Goal: Information Seeking & Learning: Learn about a topic

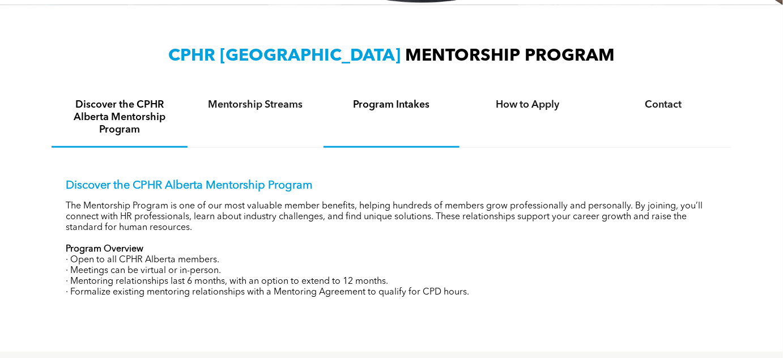
scroll to position [360, 0]
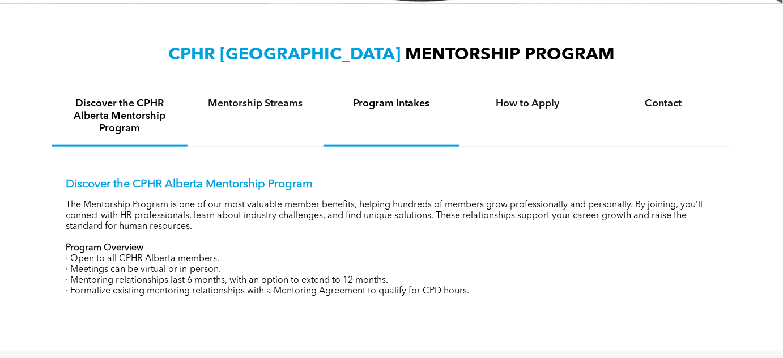
click at [373, 107] on h4 "Program Intakes" at bounding box center [392, 103] width 116 height 12
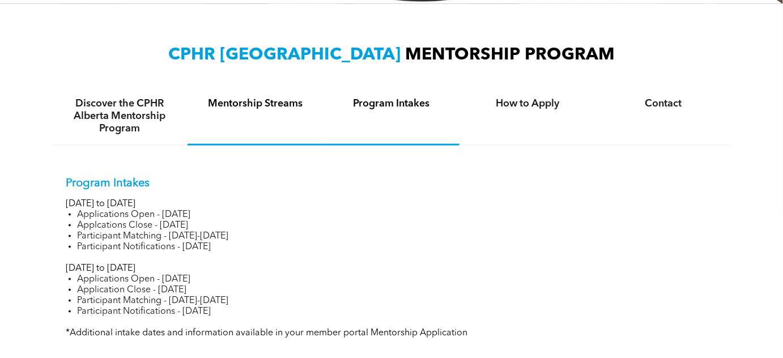
click at [263, 111] on div "Mentorship Streams" at bounding box center [255, 116] width 136 height 58
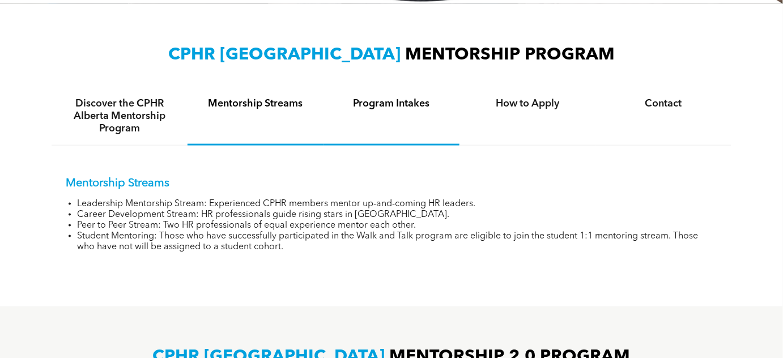
click at [400, 109] on h4 "Program Intakes" at bounding box center [392, 103] width 116 height 12
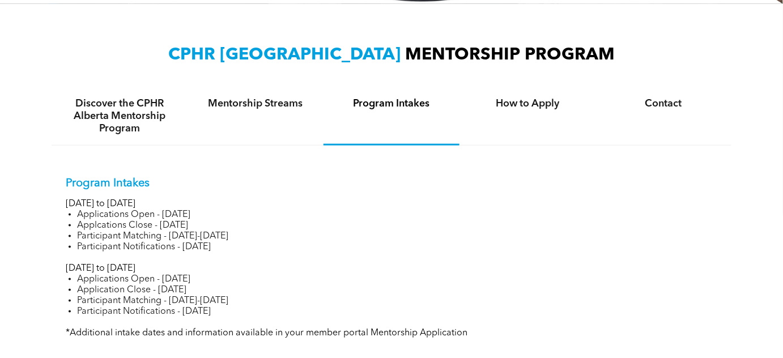
drag, startPoint x: 91, startPoint y: 215, endPoint x: 229, endPoint y: 217, distance: 138.7
click at [229, 217] on li "Applications Open - [DATE]" at bounding box center [397, 215] width 640 height 11
drag, startPoint x: 175, startPoint y: 224, endPoint x: 199, endPoint y: 224, distance: 23.8
click at [199, 224] on li "Applcations Close - [DATE]" at bounding box center [397, 225] width 640 height 11
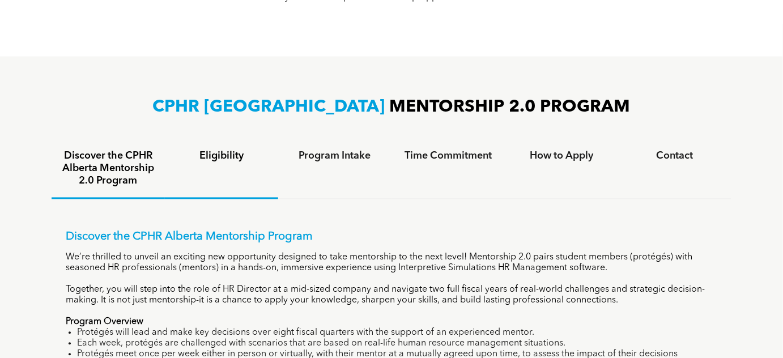
scroll to position [720, 0]
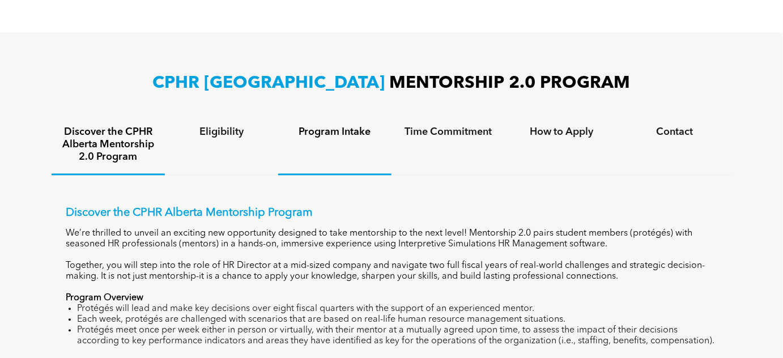
click at [322, 144] on div "Program Intake" at bounding box center [334, 145] width 113 height 59
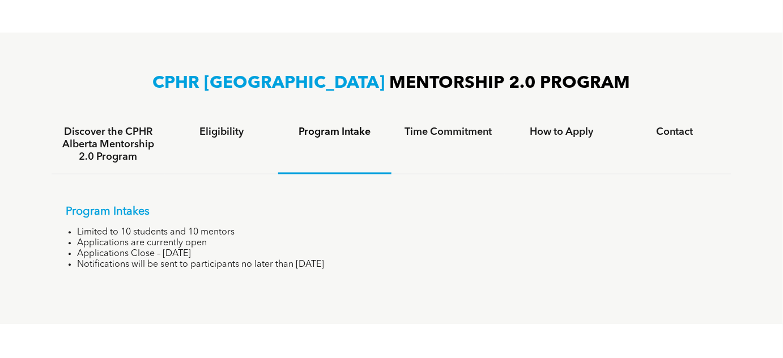
drag, startPoint x: 109, startPoint y: 253, endPoint x: 204, endPoint y: 253, distance: 95.1
click at [204, 253] on li "Applications Close – [DATE]" at bounding box center [397, 254] width 640 height 11
click at [476, 126] on h4 "Time Commitment" at bounding box center [447, 132] width 93 height 12
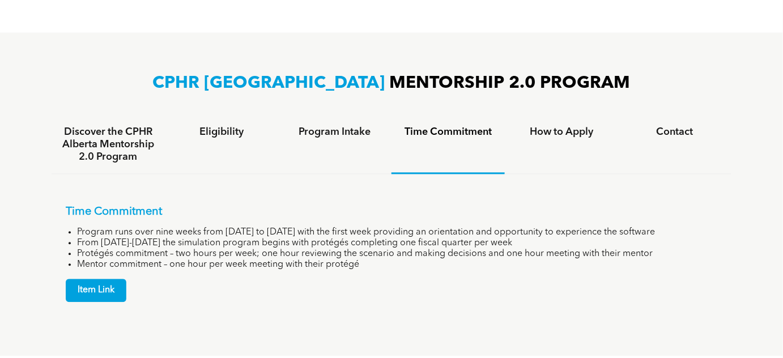
drag, startPoint x: 101, startPoint y: 229, endPoint x: 693, endPoint y: 228, distance: 591.7
click at [693, 228] on li "Program runs over nine weeks from [DATE] to [DATE] with the first week providin…" at bounding box center [397, 232] width 640 height 11
drag, startPoint x: 137, startPoint y: 238, endPoint x: 558, endPoint y: 241, distance: 421.3
click at [558, 241] on li "From [DATE]-[DATE] the simulation program begins with protégés completing one f…" at bounding box center [397, 243] width 640 height 11
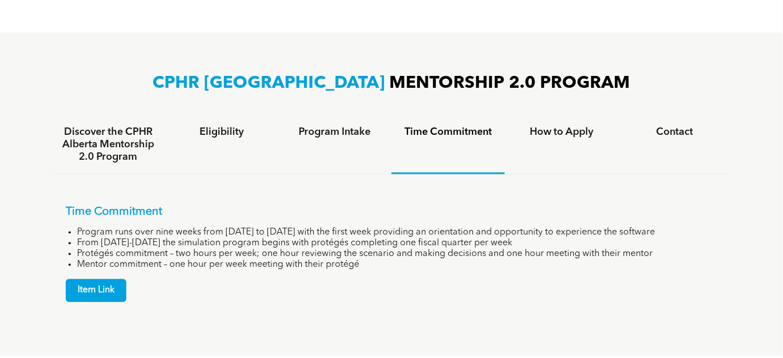
click at [558, 241] on li "From [DATE]-[DATE] the simulation program begins with protégés completing one f…" at bounding box center [397, 243] width 640 height 11
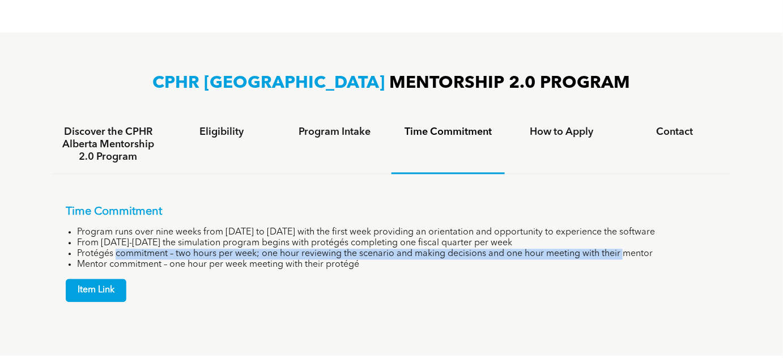
drag, startPoint x: 122, startPoint y: 250, endPoint x: 626, endPoint y: 248, distance: 504.0
click at [626, 249] on li "Protégés commitment – two hours per week; one hour reviewing the scenario and m…" at bounding box center [397, 254] width 640 height 11
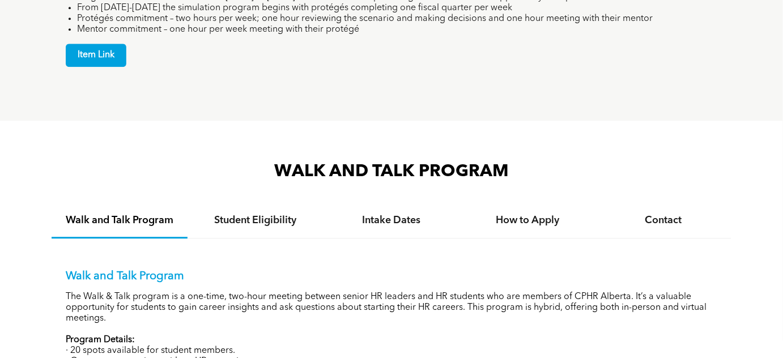
scroll to position [1081, 0]
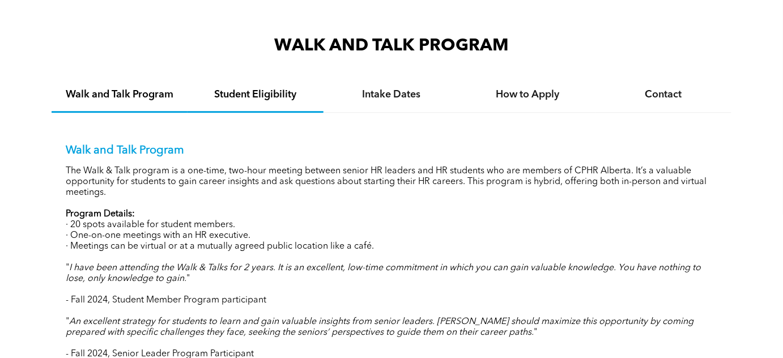
click at [260, 96] on h4 "Student Eligibility" at bounding box center [256, 94] width 116 height 12
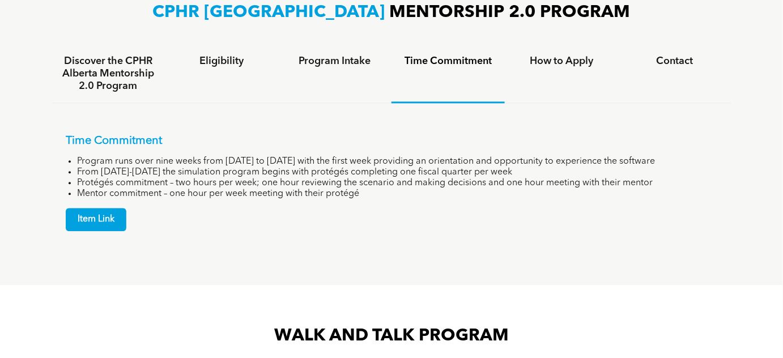
scroll to position [720, 0]
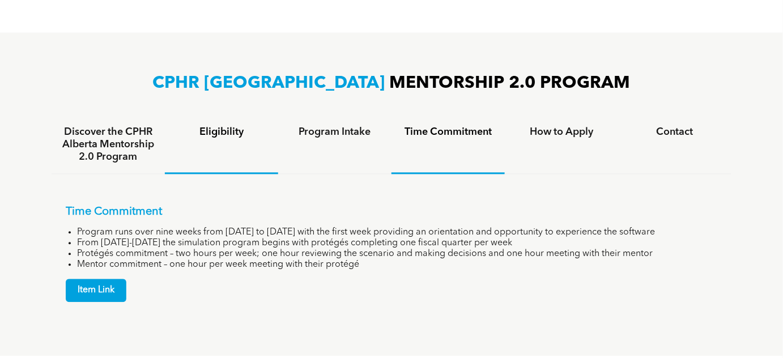
click at [220, 134] on h4 "Eligibility" at bounding box center [221, 132] width 93 height 12
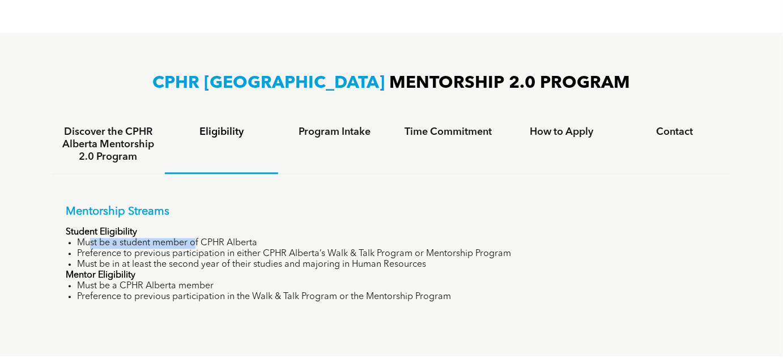
drag, startPoint x: 95, startPoint y: 240, endPoint x: 194, endPoint y: 241, distance: 99.1
click at [195, 241] on li "Must be a student member of CPHR Alberta" at bounding box center [397, 243] width 640 height 11
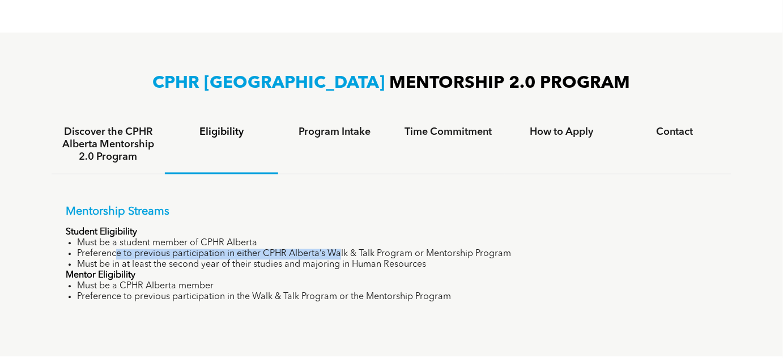
drag, startPoint x: 114, startPoint y: 251, endPoint x: 337, endPoint y: 255, distance: 222.6
click at [337, 255] on li "Preference to previous participation in either CPHR Alberta’s Walk & Talk Progr…" at bounding box center [397, 254] width 640 height 11
click at [338, 255] on li "Preference to previous participation in either CPHR Alberta’s Walk & Talk Progr…" at bounding box center [397, 254] width 640 height 11
drag, startPoint x: 122, startPoint y: 251, endPoint x: 425, endPoint y: 251, distance: 303.5
click at [425, 251] on li "Preference to previous participation in either CPHR Alberta’s Walk & Talk Progr…" at bounding box center [397, 254] width 640 height 11
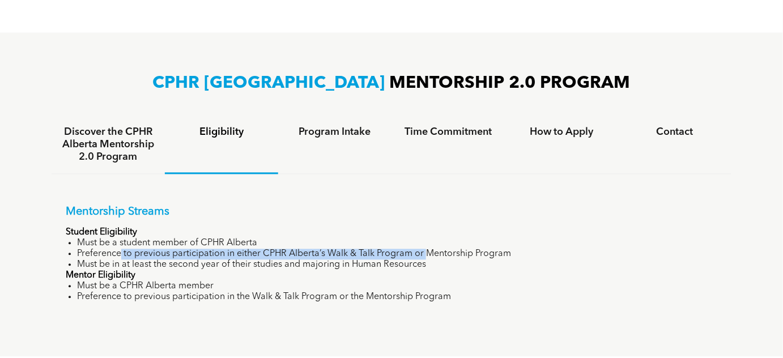
click at [425, 251] on li "Preference to previous participation in either CPHR Alberta’s Walk & Talk Progr…" at bounding box center [397, 254] width 640 height 11
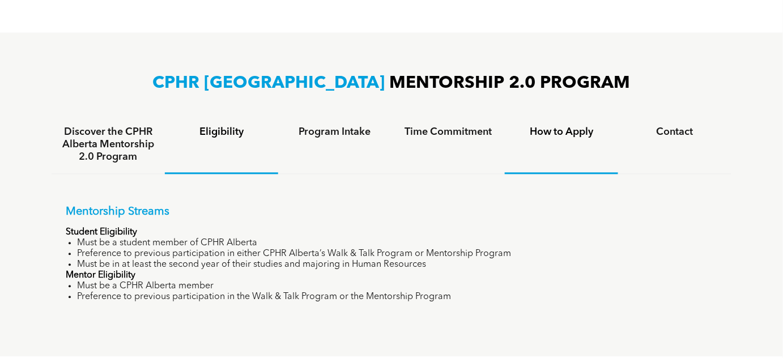
click at [548, 134] on h4 "How to Apply" at bounding box center [561, 132] width 93 height 12
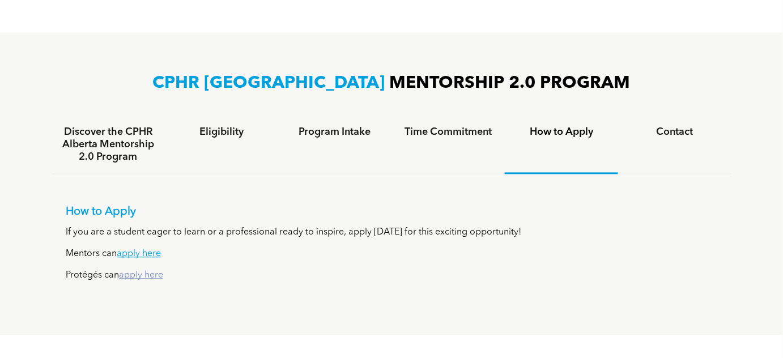
click at [142, 274] on link "apply here" at bounding box center [141, 275] width 44 height 9
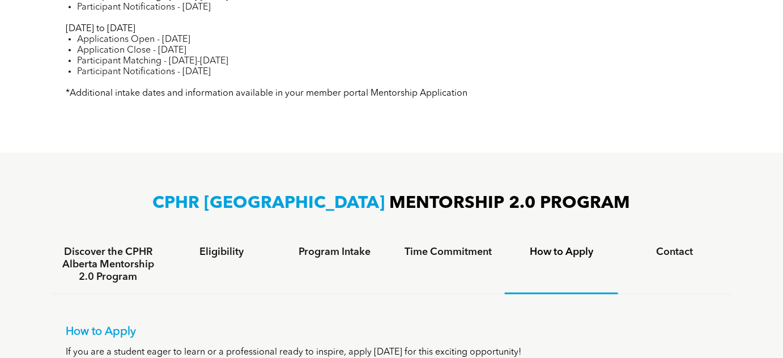
scroll to position [321, 0]
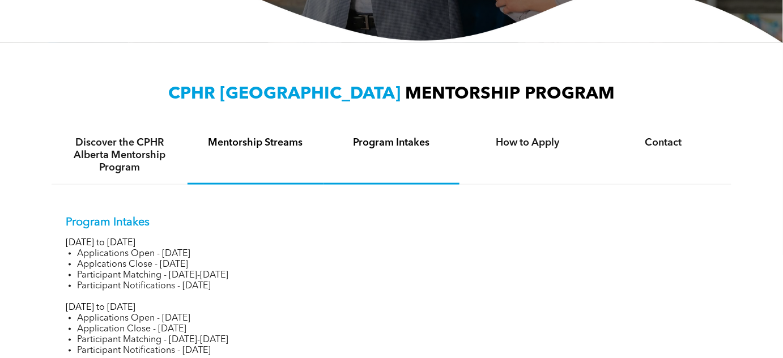
click at [282, 157] on div "Mentorship Streams" at bounding box center [255, 155] width 136 height 58
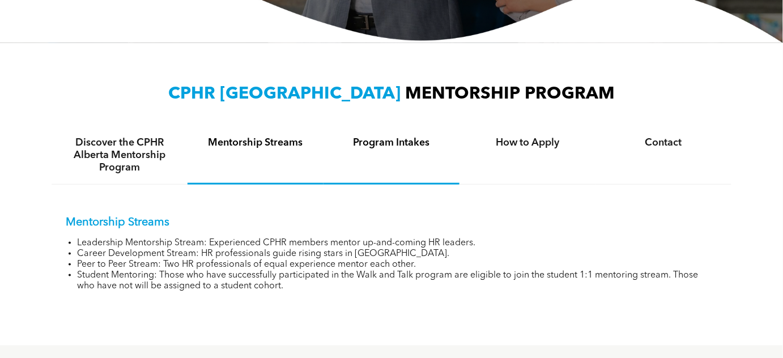
click at [382, 145] on h4 "Program Intakes" at bounding box center [392, 142] width 116 height 12
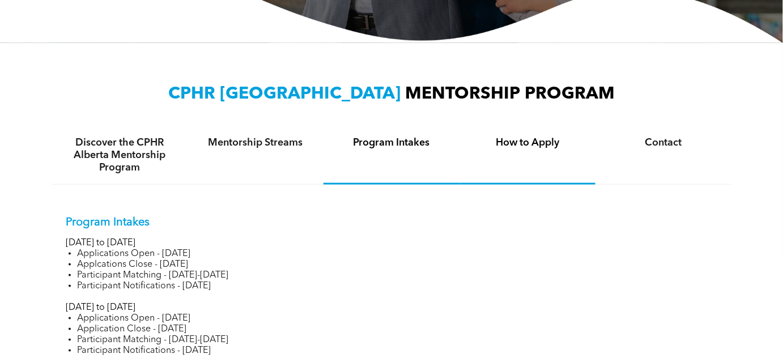
click at [502, 143] on h4 "How to Apply" at bounding box center [527, 142] width 116 height 12
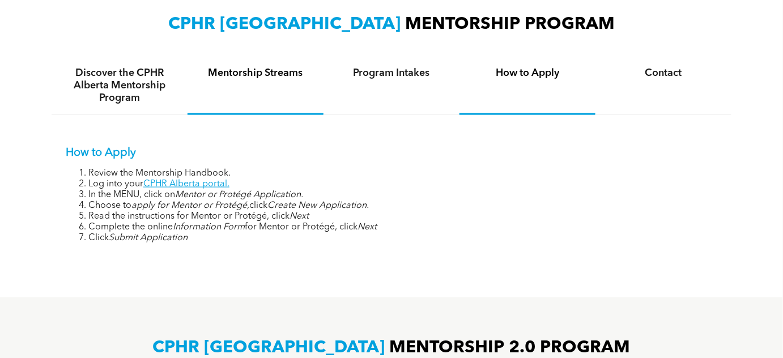
scroll to position [630, 0]
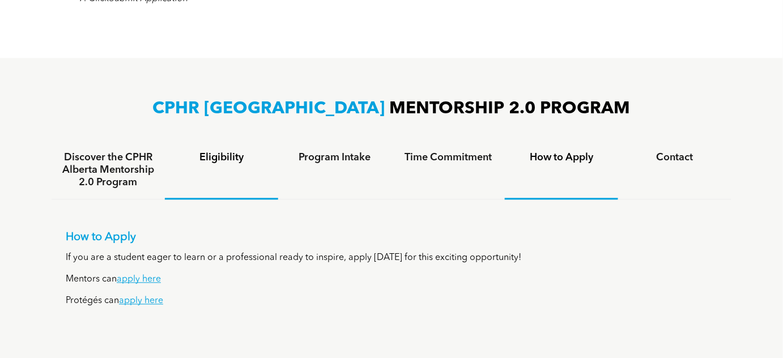
click at [231, 160] on h4 "Eligibility" at bounding box center [221, 158] width 93 height 12
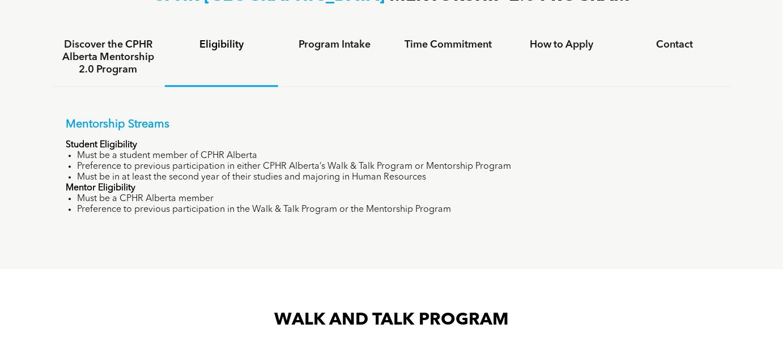
scroll to position [784, 0]
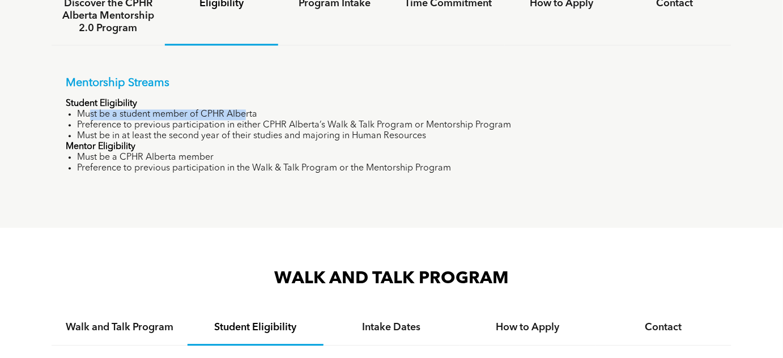
drag, startPoint x: 110, startPoint y: 116, endPoint x: 246, endPoint y: 110, distance: 136.6
click at [246, 110] on li "Must be a student member of CPHR Alberta" at bounding box center [397, 114] width 640 height 11
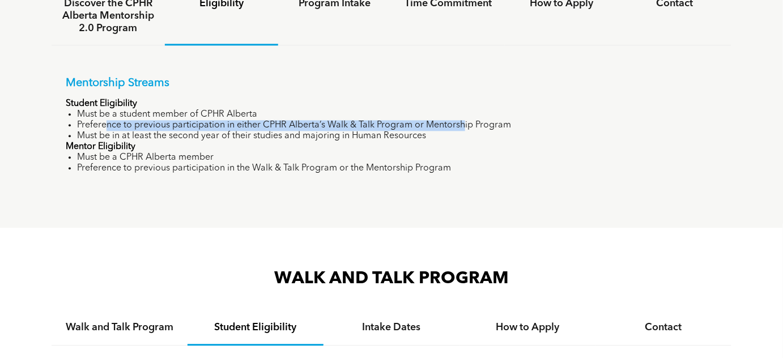
drag, startPoint x: 104, startPoint y: 122, endPoint x: 462, endPoint y: 126, distance: 357.9
click at [462, 126] on li "Preference to previous participation in either CPHR Alberta’s Walk & Talk Progr…" at bounding box center [397, 125] width 640 height 11
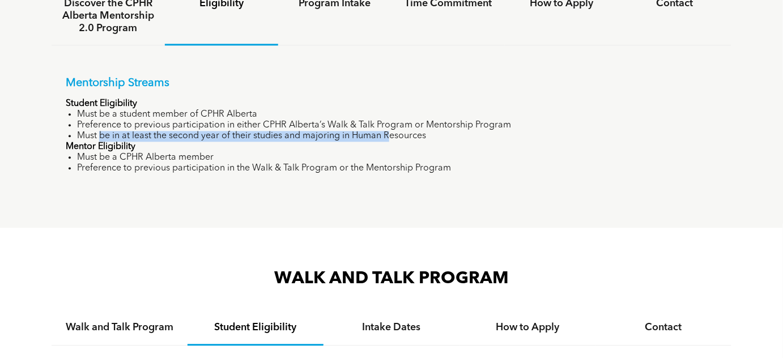
drag, startPoint x: 100, startPoint y: 134, endPoint x: 391, endPoint y: 139, distance: 290.5
click at [390, 139] on li "Must be in at least the second year of their studies and majoring in Human Reso…" at bounding box center [397, 136] width 640 height 11
click at [391, 139] on li "Must be in at least the second year of their studies and majoring in Human Reso…" at bounding box center [397, 136] width 640 height 11
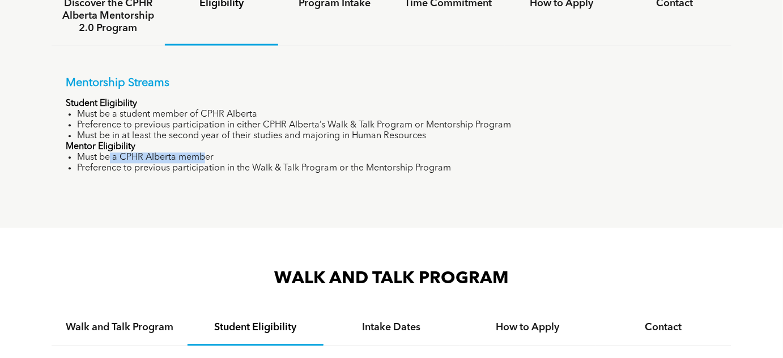
drag, startPoint x: 108, startPoint y: 156, endPoint x: 205, endPoint y: 156, distance: 97.4
click at [205, 156] on li "Must be a CPHR Alberta member" at bounding box center [397, 157] width 640 height 11
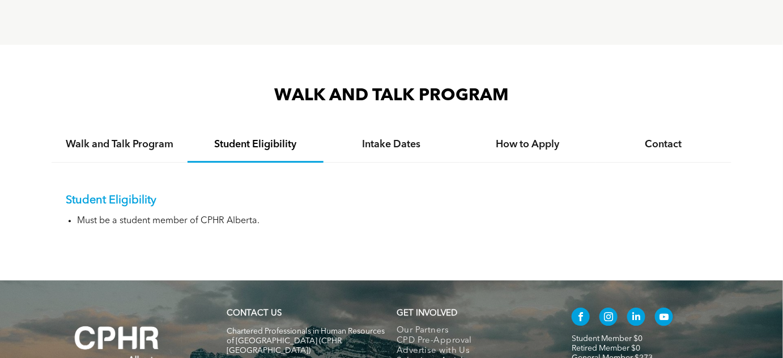
scroll to position [990, 0]
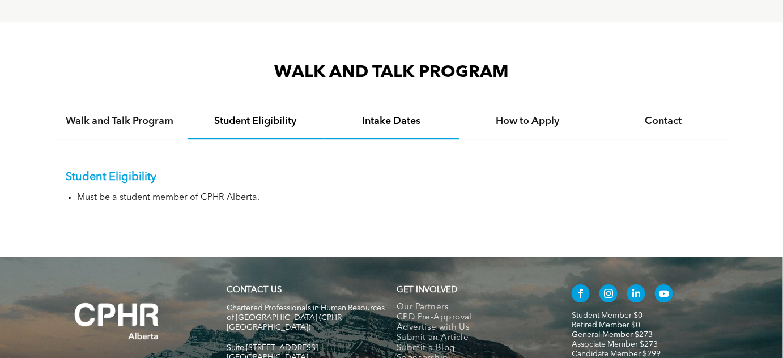
click at [409, 120] on h4 "Intake Dates" at bounding box center [392, 121] width 116 height 12
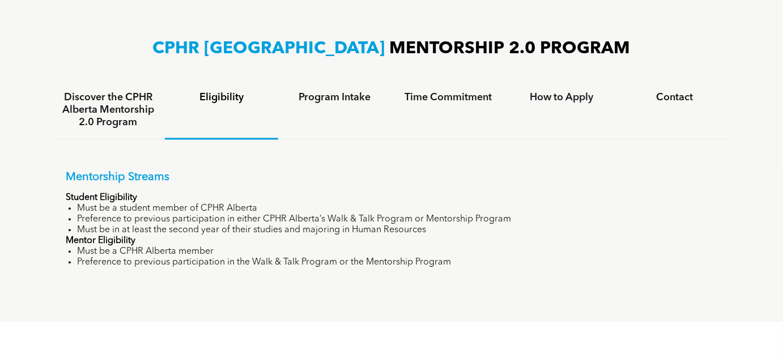
scroll to position [681, 0]
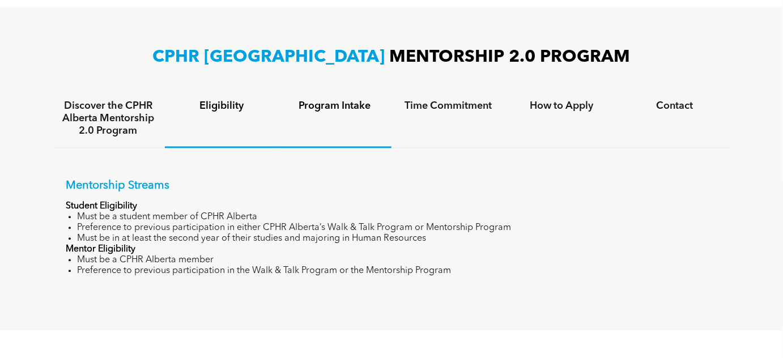
click at [317, 109] on h4 "Program Intake" at bounding box center [334, 106] width 93 height 12
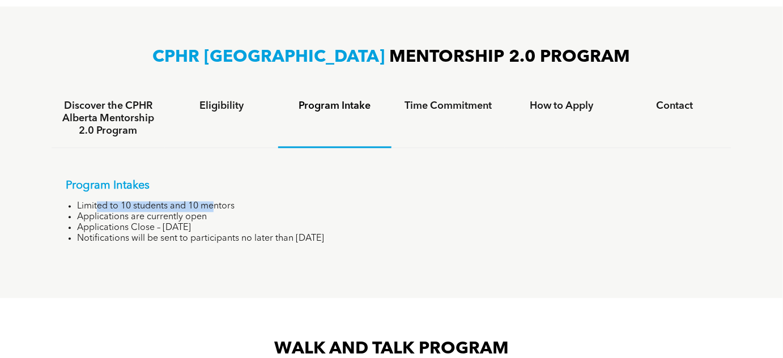
drag, startPoint x: 97, startPoint y: 204, endPoint x: 210, endPoint y: 203, distance: 113.3
click at [213, 204] on li "Limited to 10 students and 10 mentors" at bounding box center [397, 207] width 640 height 11
drag, startPoint x: 105, startPoint y: 228, endPoint x: 198, endPoint y: 228, distance: 92.9
click at [198, 228] on li "Applications Close – [DATE]" at bounding box center [397, 228] width 640 height 11
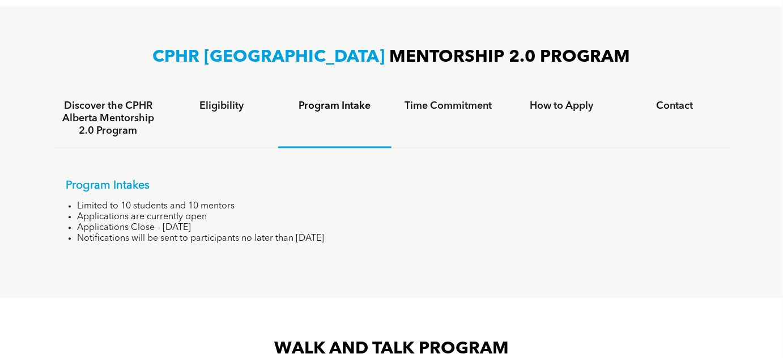
click at [404, 167] on div "Program Intakes Limited to 10 students and 10 mentors Applications are currentl…" at bounding box center [392, 203] width 680 height 110
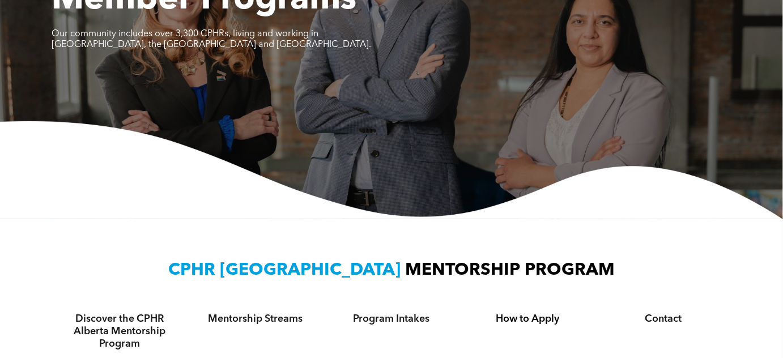
scroll to position [0, 0]
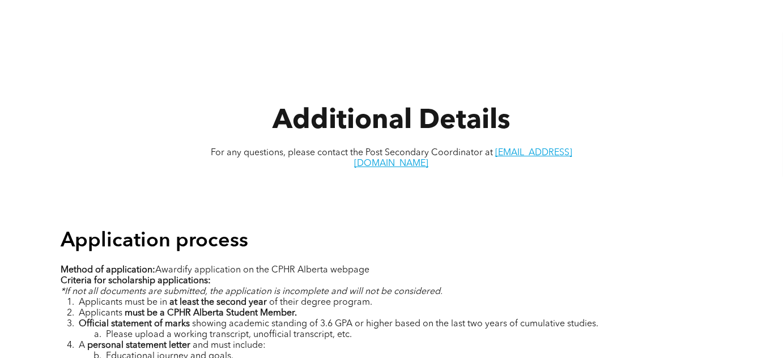
scroll to position [1441, 0]
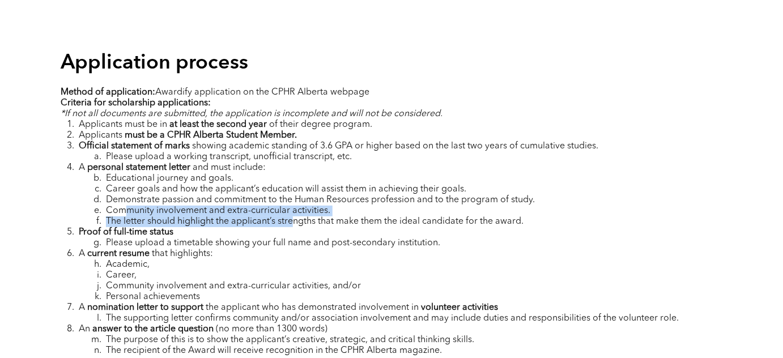
drag, startPoint x: 125, startPoint y: 190, endPoint x: 297, endPoint y: 193, distance: 172.2
click at [297, 193] on ol "Applicants must be in at least the second year of their degree program. Applica…" at bounding box center [391, 237] width 661 height 237
click at [297, 217] on span "The letter should highlight the applicant’s strengths that make them the ideal …" at bounding box center [314, 221] width 417 height 9
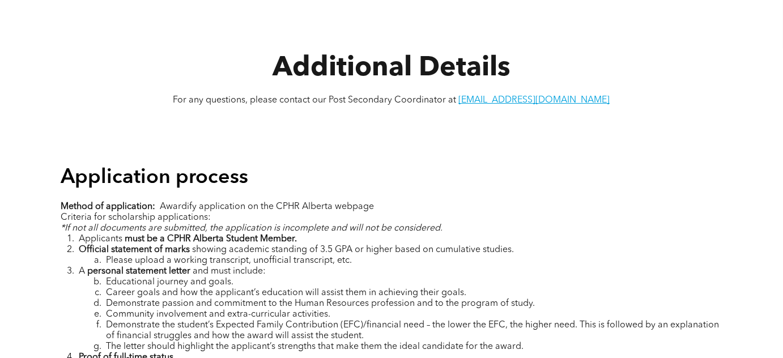
scroll to position [1441, 0]
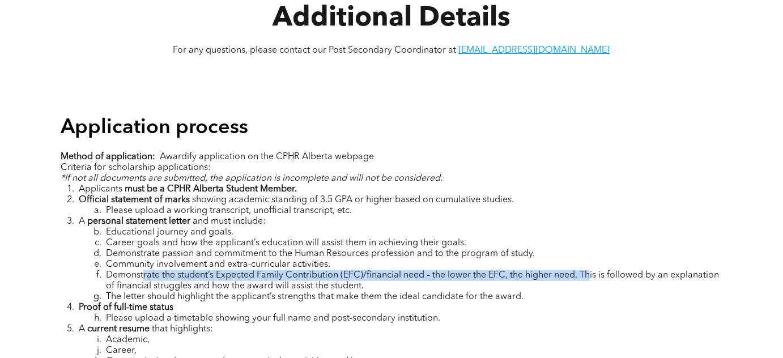
drag, startPoint x: 143, startPoint y: 259, endPoint x: 591, endPoint y: 266, distance: 447.4
click at [591, 271] on span "Demonstrate the student’s Expected Family Contribution (EFC)/financial need – t…" at bounding box center [412, 281] width 613 height 20
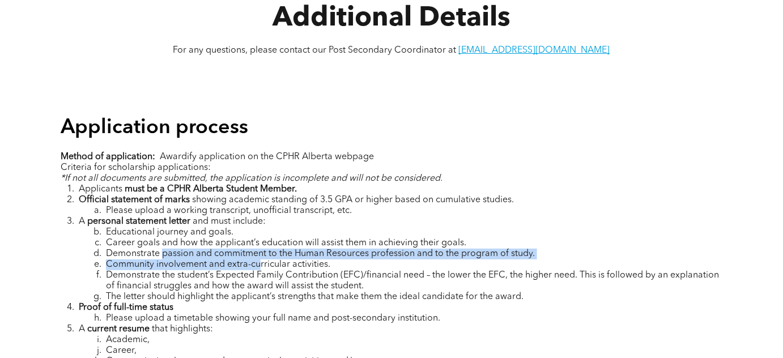
drag, startPoint x: 174, startPoint y: 244, endPoint x: 260, endPoint y: 249, distance: 86.2
click at [260, 249] on ol "Applicants must be a CPHR Alberta Student Member. Official statement of marks s…" at bounding box center [391, 307] width 661 height 247
click at [260, 260] on span "Community involvement and extra-curricular activities." at bounding box center [218, 264] width 224 height 9
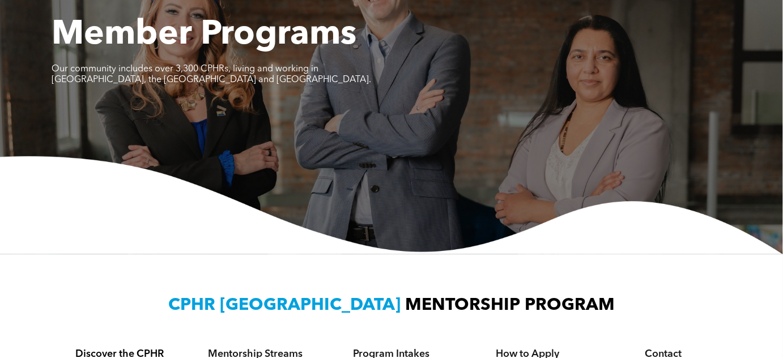
scroll to position [102, 0]
